Goal: Task Accomplishment & Management: Manage account settings

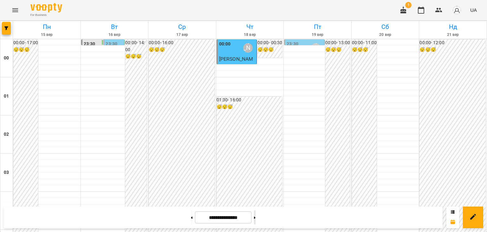
click at [256, 218] on icon at bounding box center [255, 217] width 2 height 3
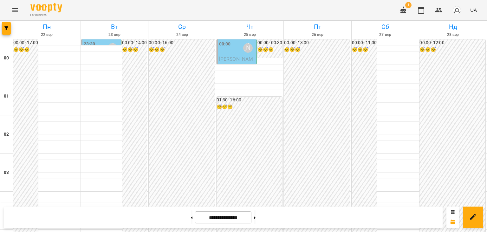
scroll to position [603, 0]
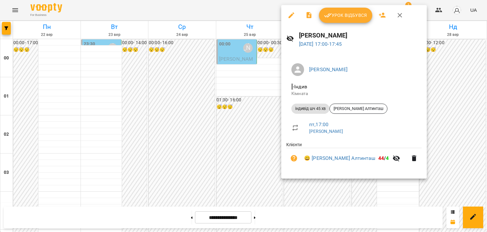
click at [401, 15] on icon "button" at bounding box center [400, 15] width 8 height 8
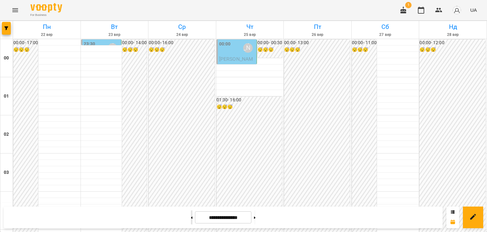
click at [191, 216] on button at bounding box center [192, 217] width 2 height 14
type input "**********"
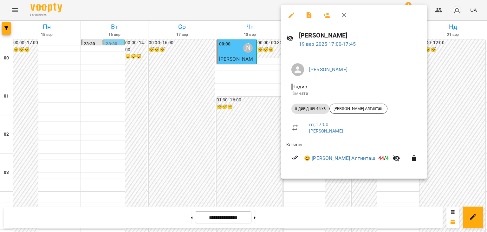
click at [455, 94] on div at bounding box center [243, 116] width 487 height 232
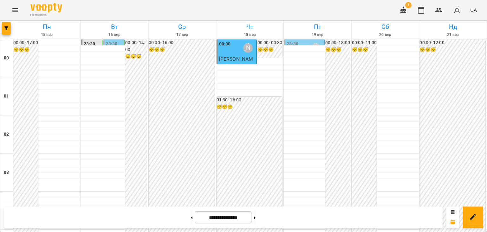
scroll to position [444, 0]
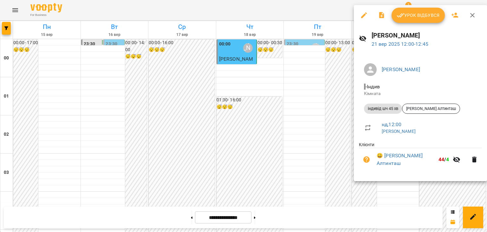
click at [422, 14] on span "Урок відбувся" at bounding box center [418, 15] width 43 height 8
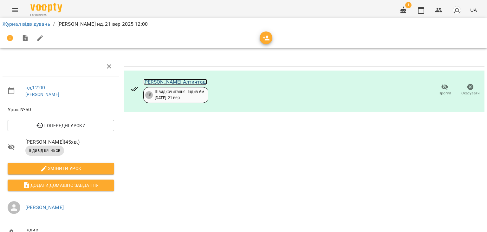
click at [182, 80] on link "[PERSON_NAME] Алтинташ" at bounding box center [175, 82] width 64 height 6
